Goal: Find specific page/section: Find specific page/section

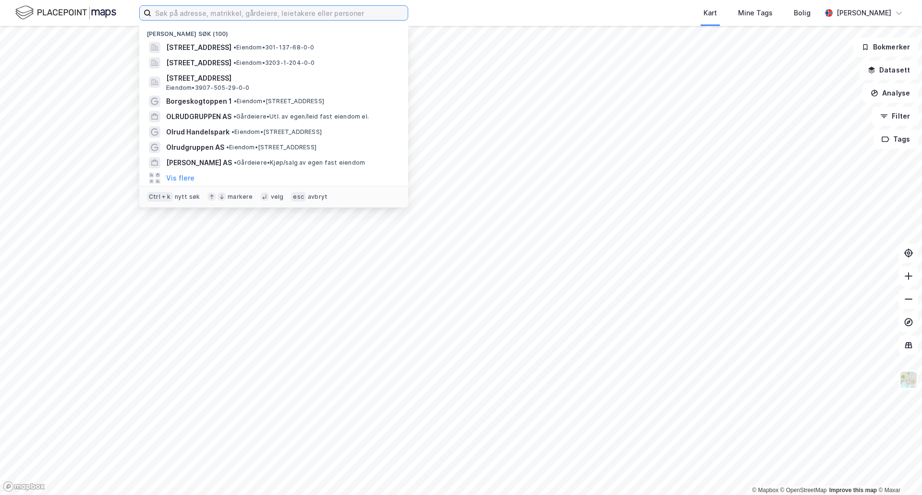
click at [266, 16] on input at bounding box center [279, 13] width 257 height 14
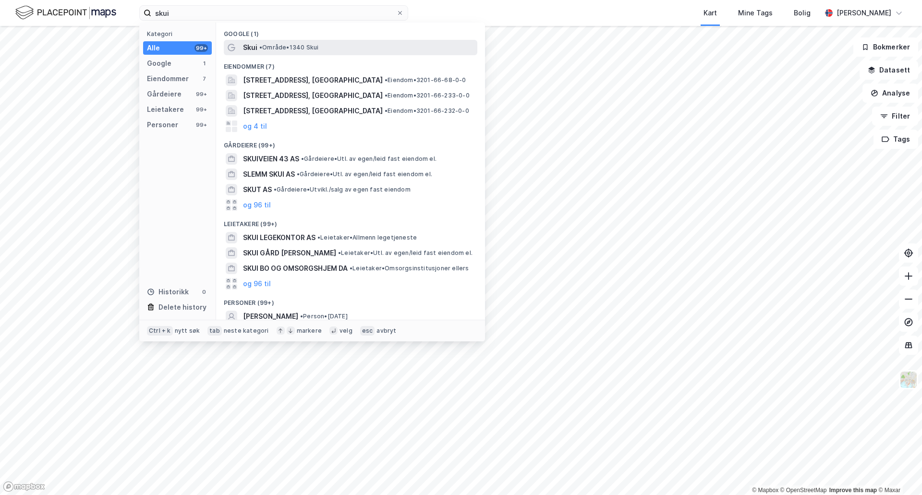
click at [268, 46] on span "• Område • 1340 Skui" at bounding box center [288, 48] width 59 height 8
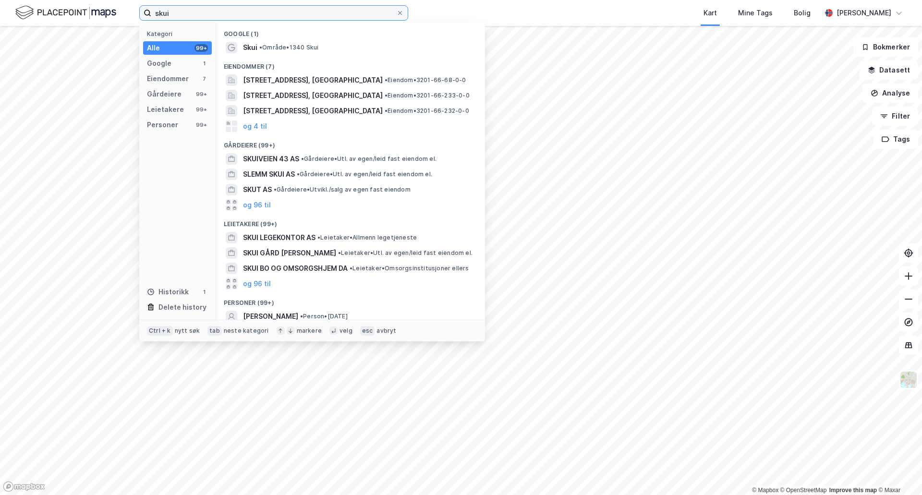
drag, startPoint x: 196, startPoint y: 17, endPoint x: 112, endPoint y: 6, distance: 84.3
click at [112, 6] on div "skui Kategori Alle 99+ Google 1 Eiendommer 7 Gårdeiere 99+ Leietakere 99+ Perso…" at bounding box center [461, 13] width 922 height 26
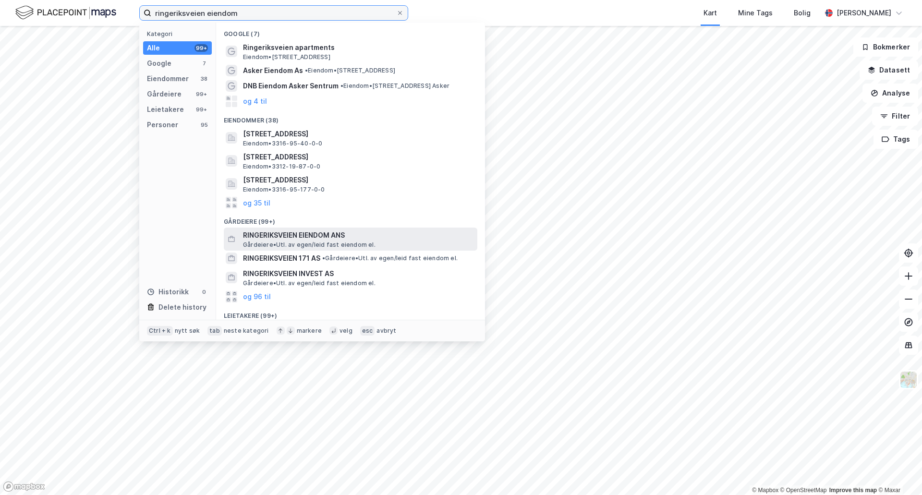
type input "ringeriksveien eiendom"
click at [297, 240] on span "RINGERIKSVEIEN EIENDOM ANS" at bounding box center [358, 236] width 231 height 12
